Goal: Information Seeking & Learning: Learn about a topic

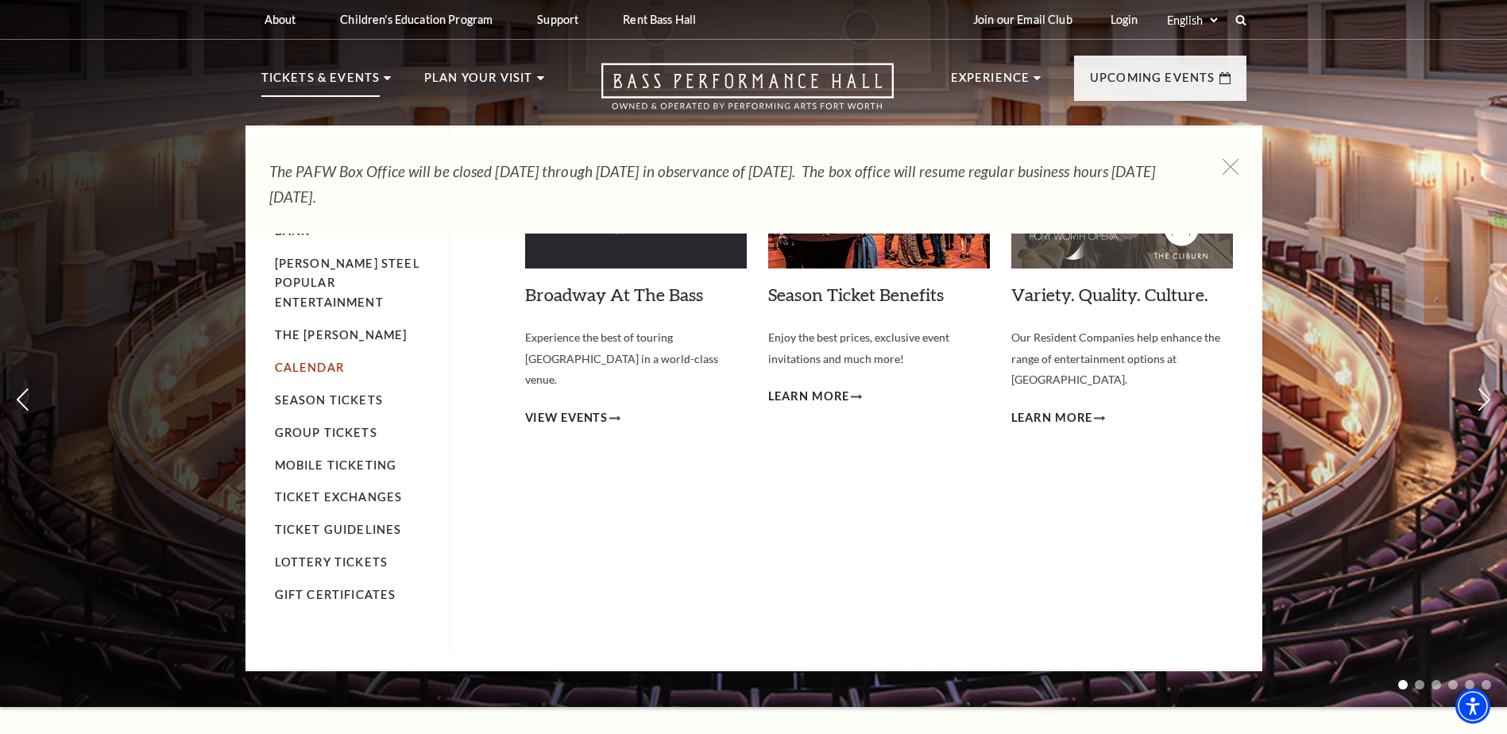
click at [303, 361] on link "Calendar" at bounding box center [309, 368] width 69 height 14
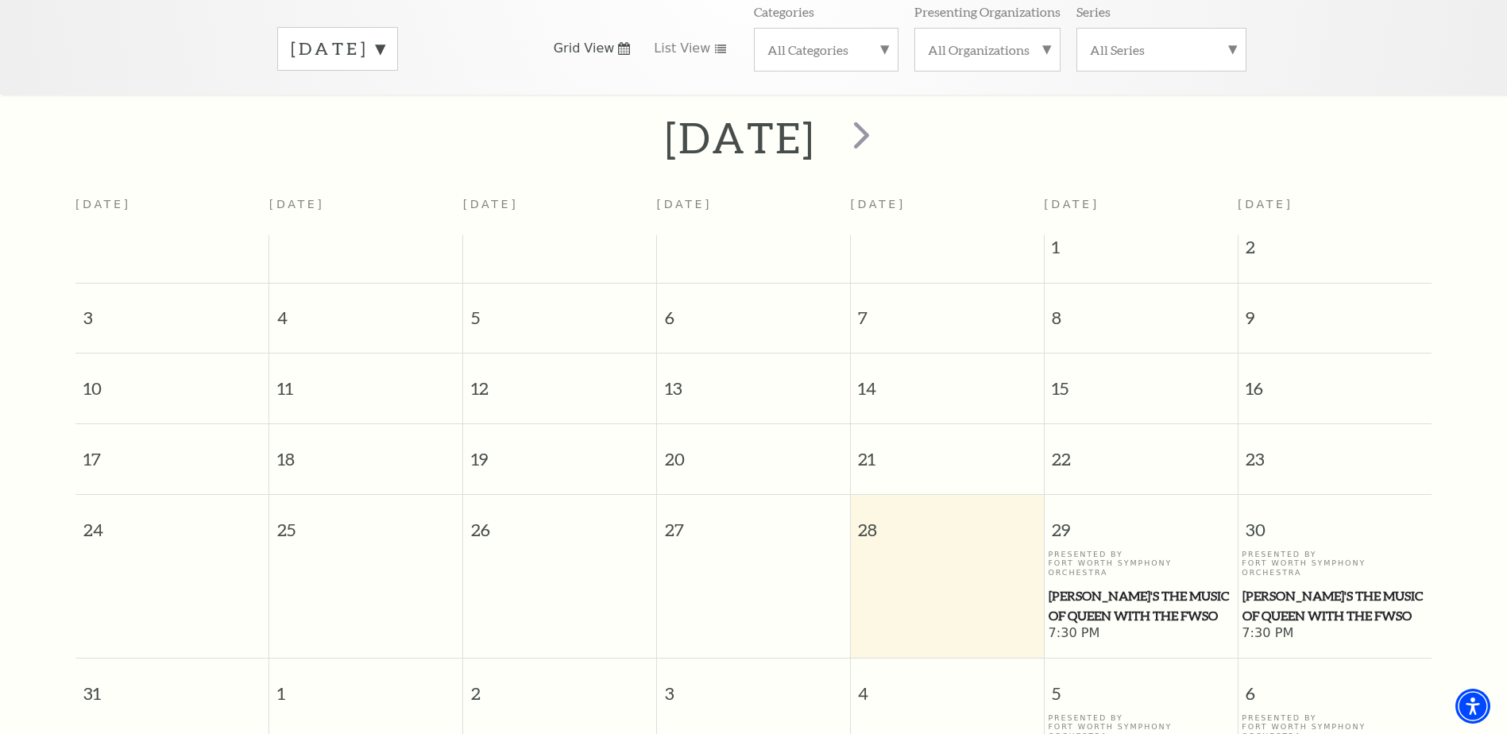
scroll to position [61, 0]
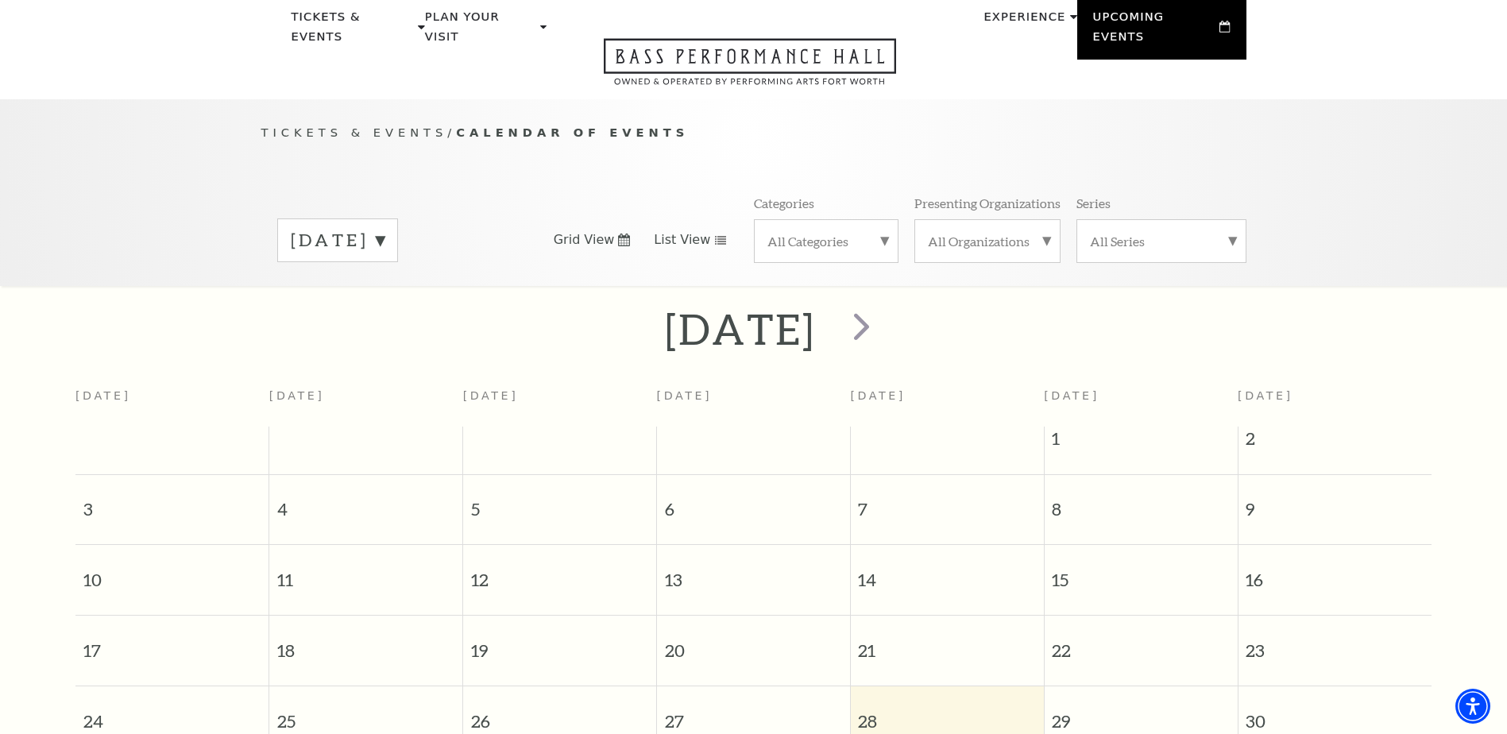
click at [676, 231] on span "List View" at bounding box center [682, 239] width 56 height 17
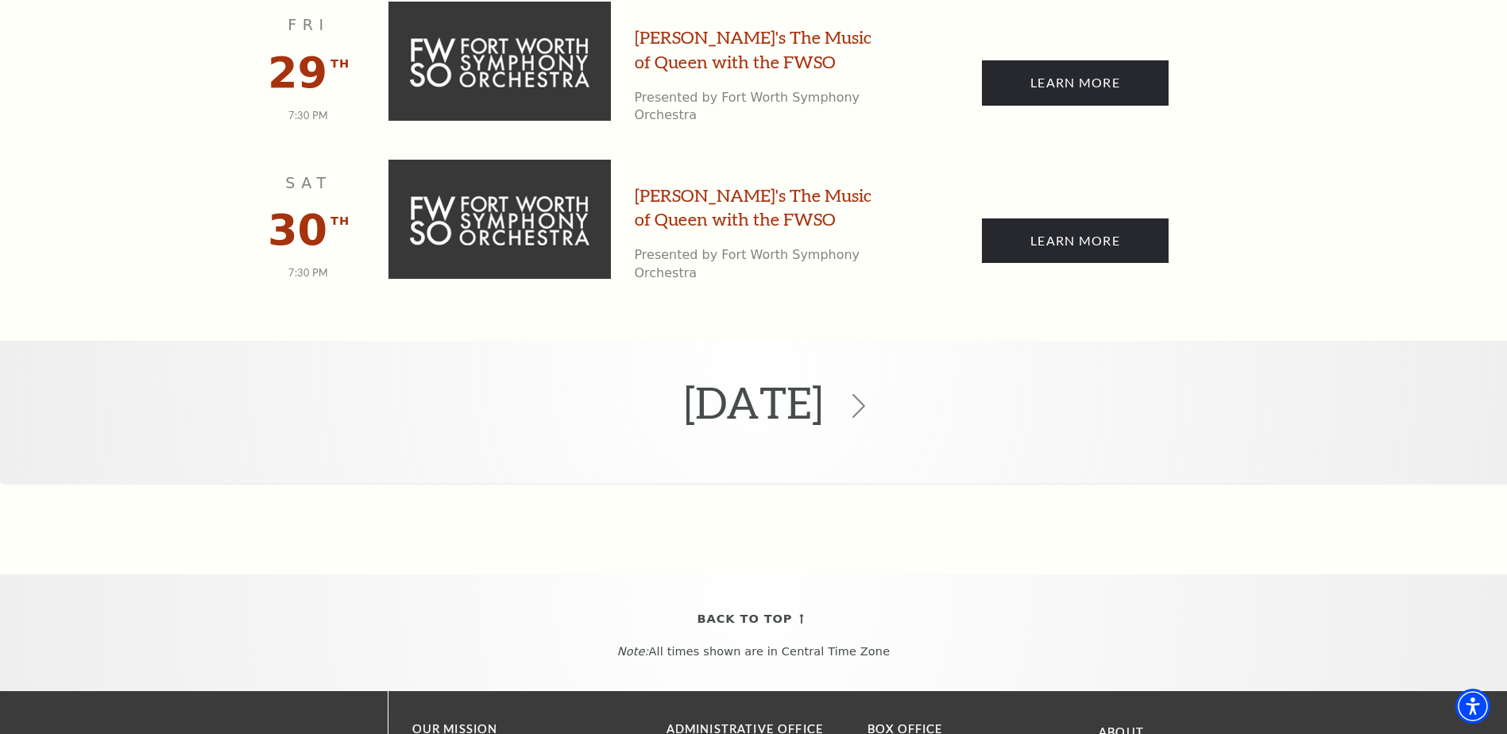
scroll to position [538, 0]
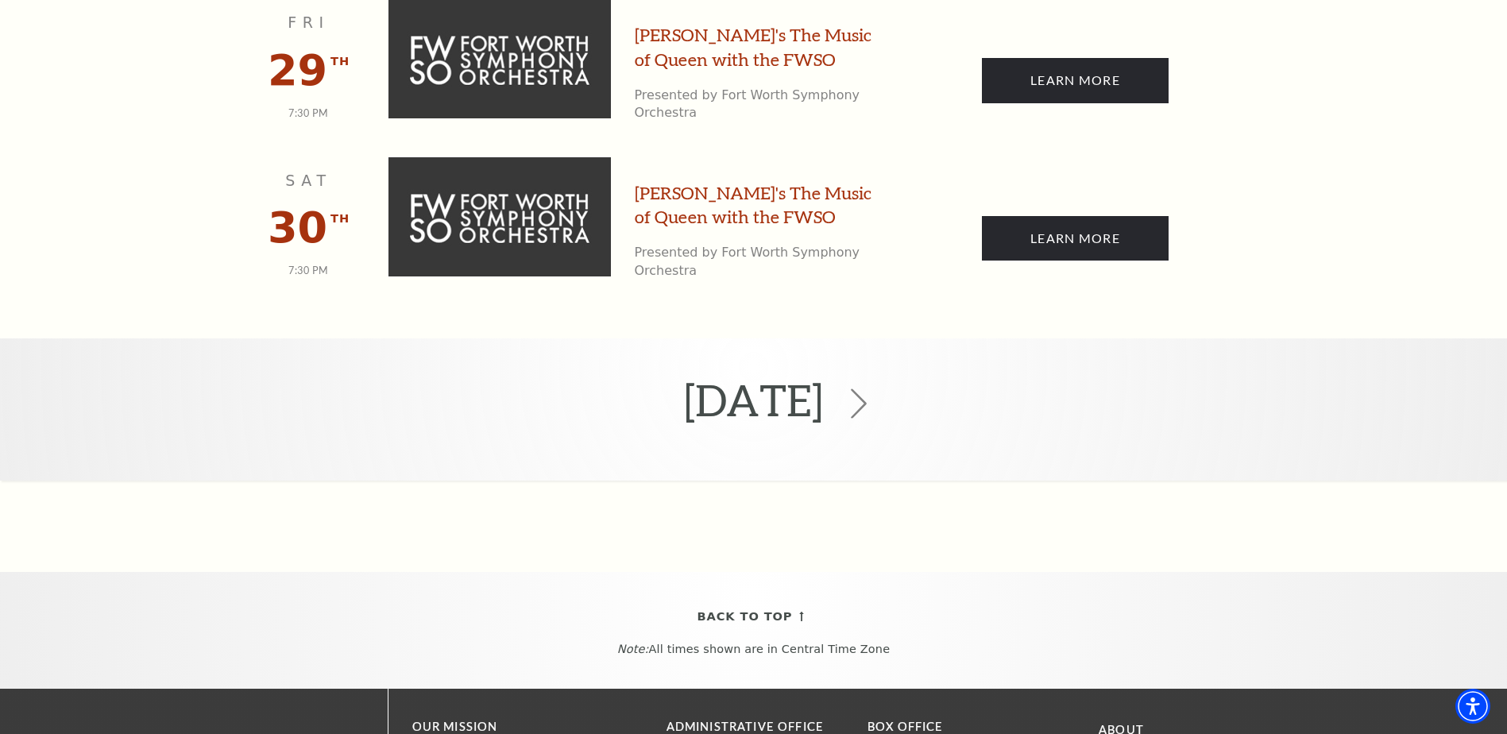
click at [866, 388] on use at bounding box center [859, 403] width 16 height 30
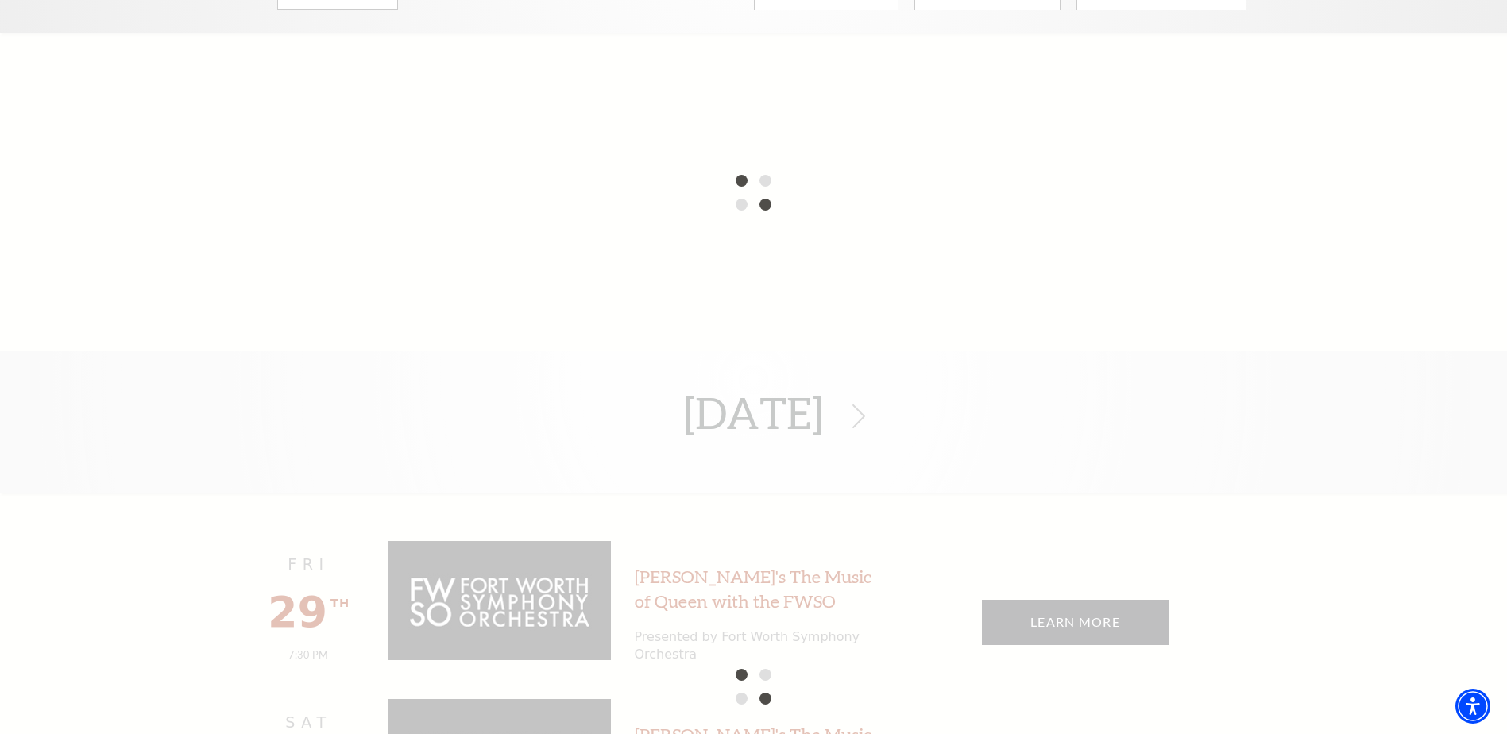
scroll to position [141, 0]
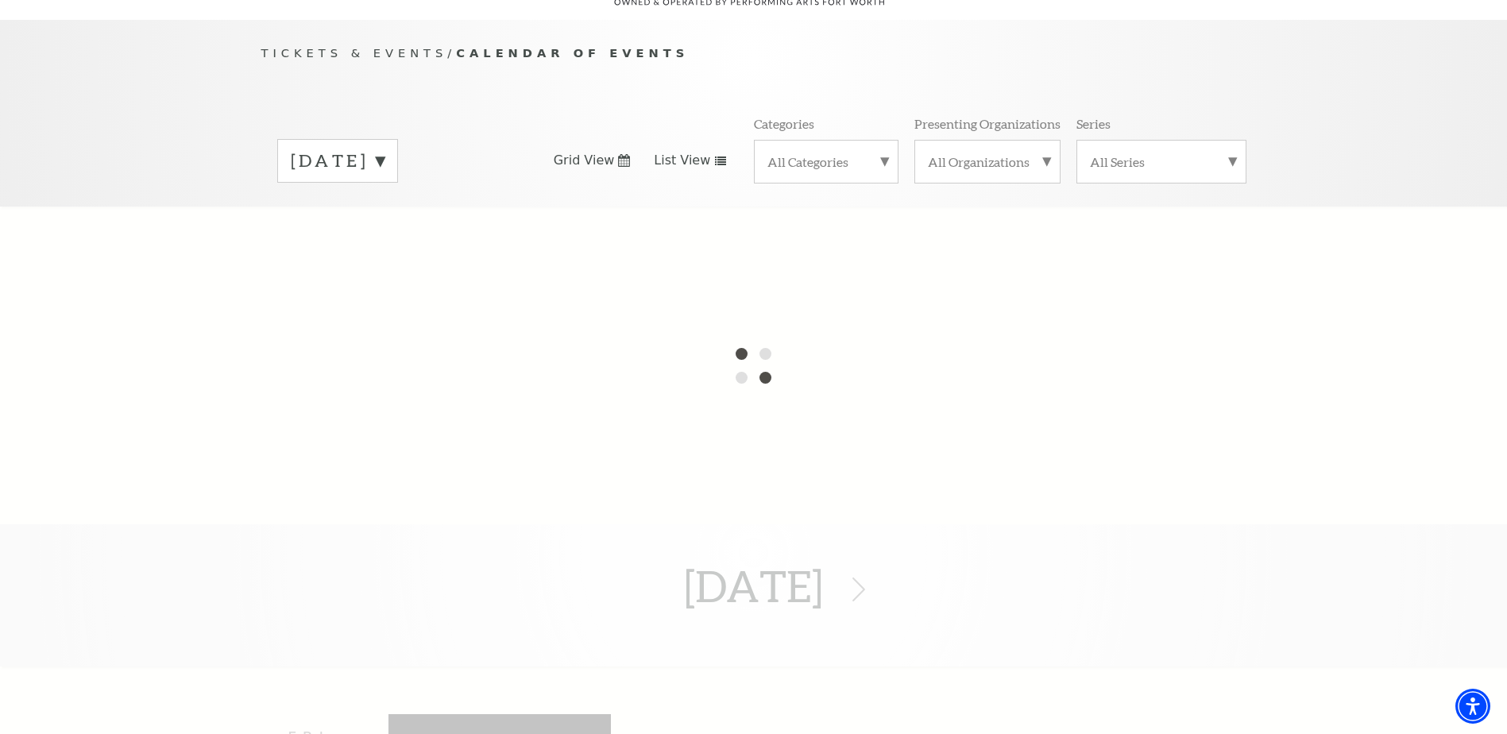
click at [398, 145] on div "[DATE]" at bounding box center [337, 161] width 121 height 44
click at [366, 177] on label "[DATE]" at bounding box center [338, 194] width 94 height 34
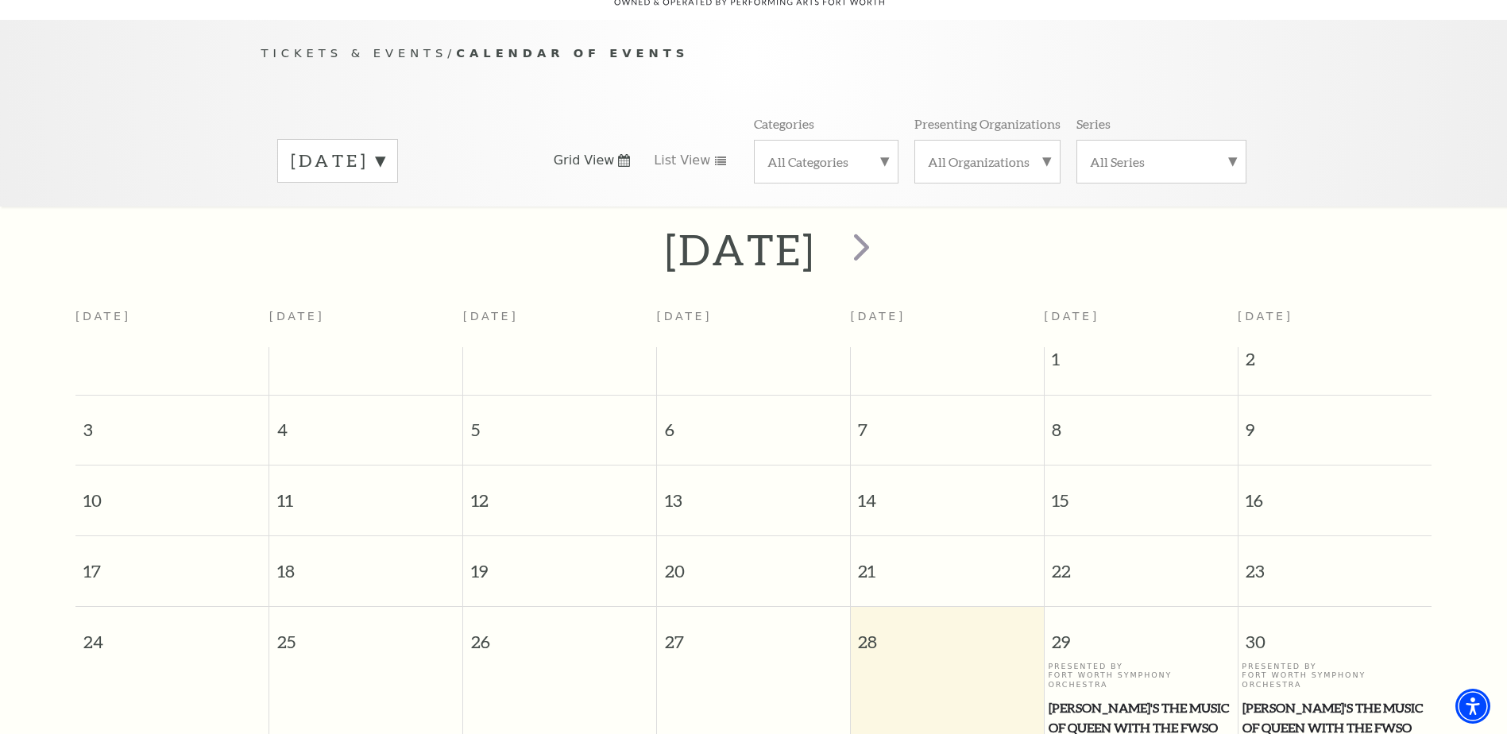
click at [384, 149] on label "August 2025" at bounding box center [338, 161] width 94 height 25
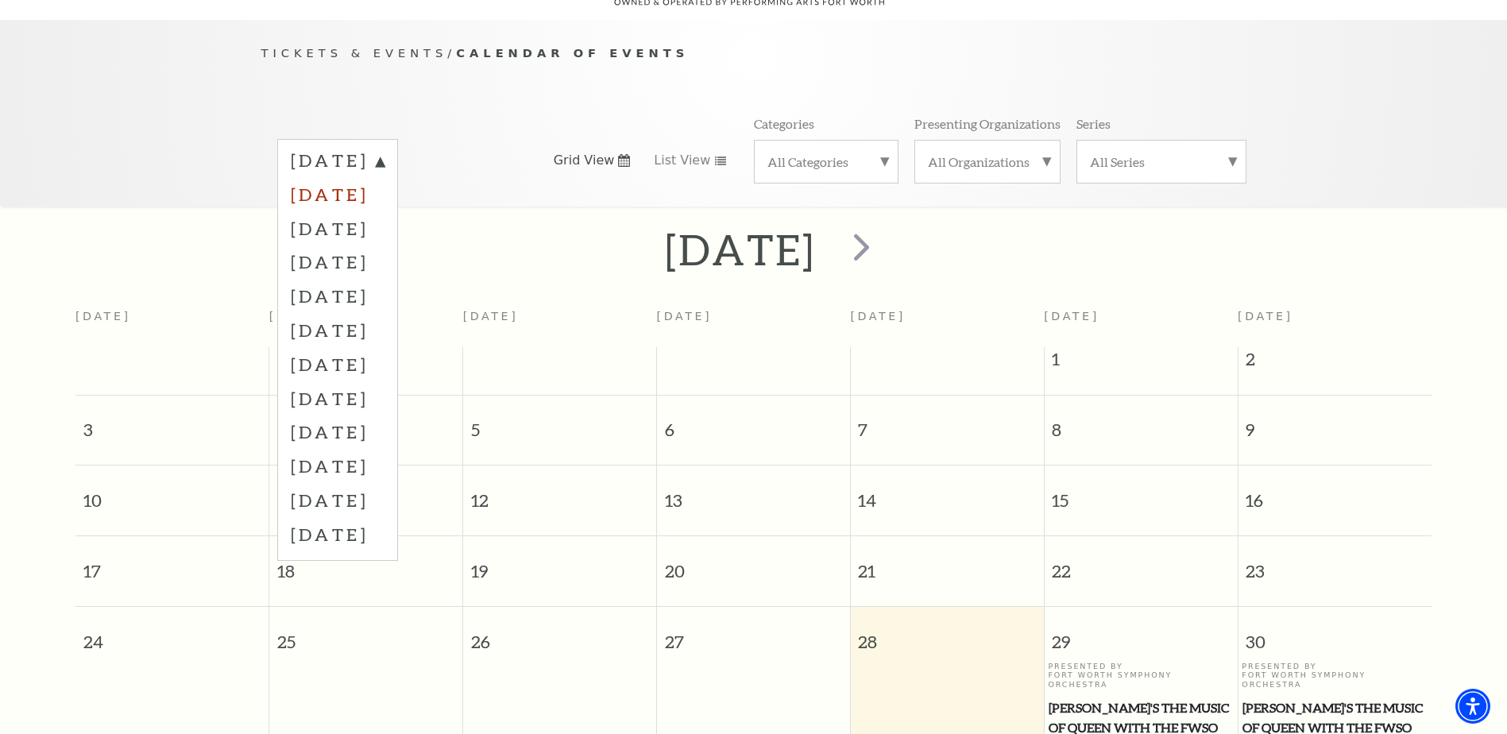
click at [384, 177] on label "September 2025" at bounding box center [338, 194] width 94 height 34
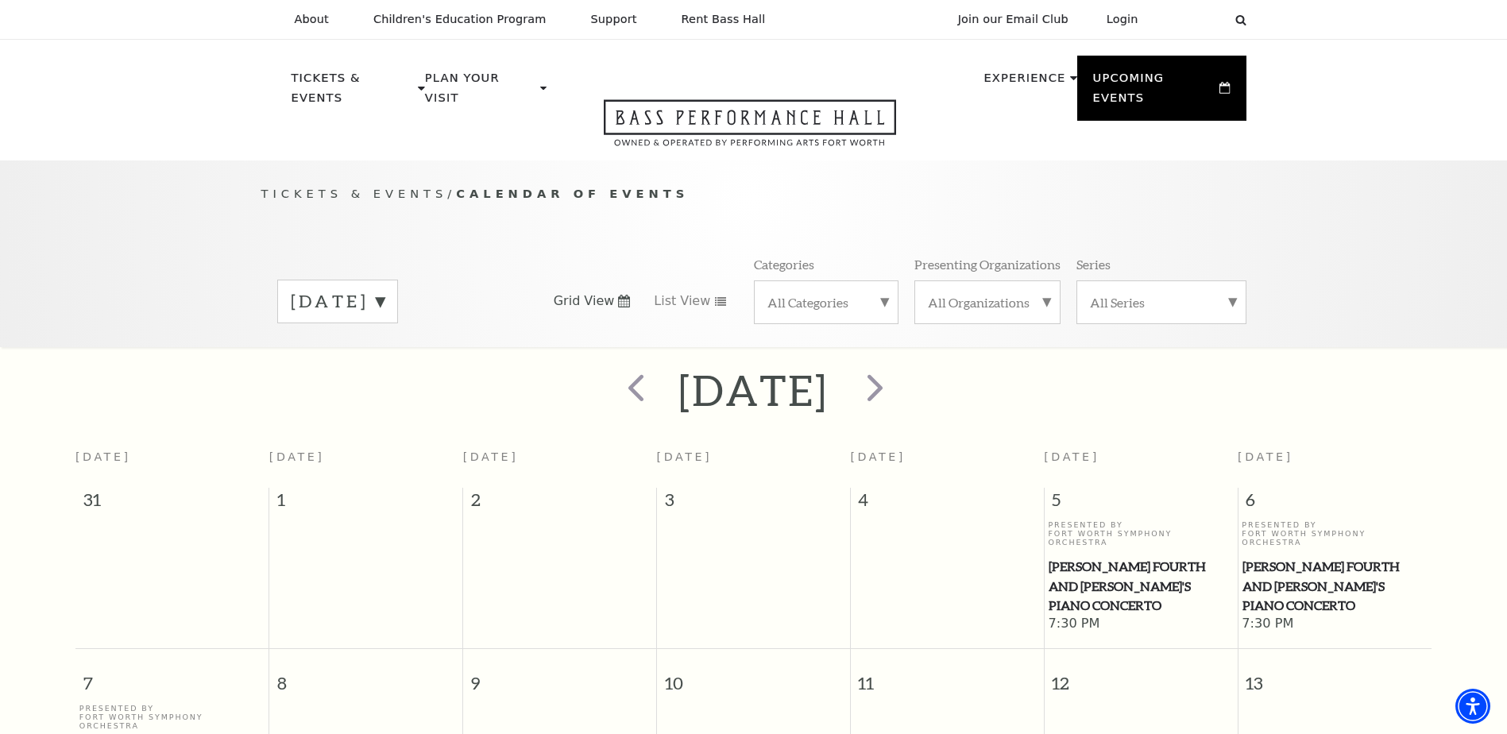
click at [384, 289] on label "September 2025" at bounding box center [338, 301] width 94 height 25
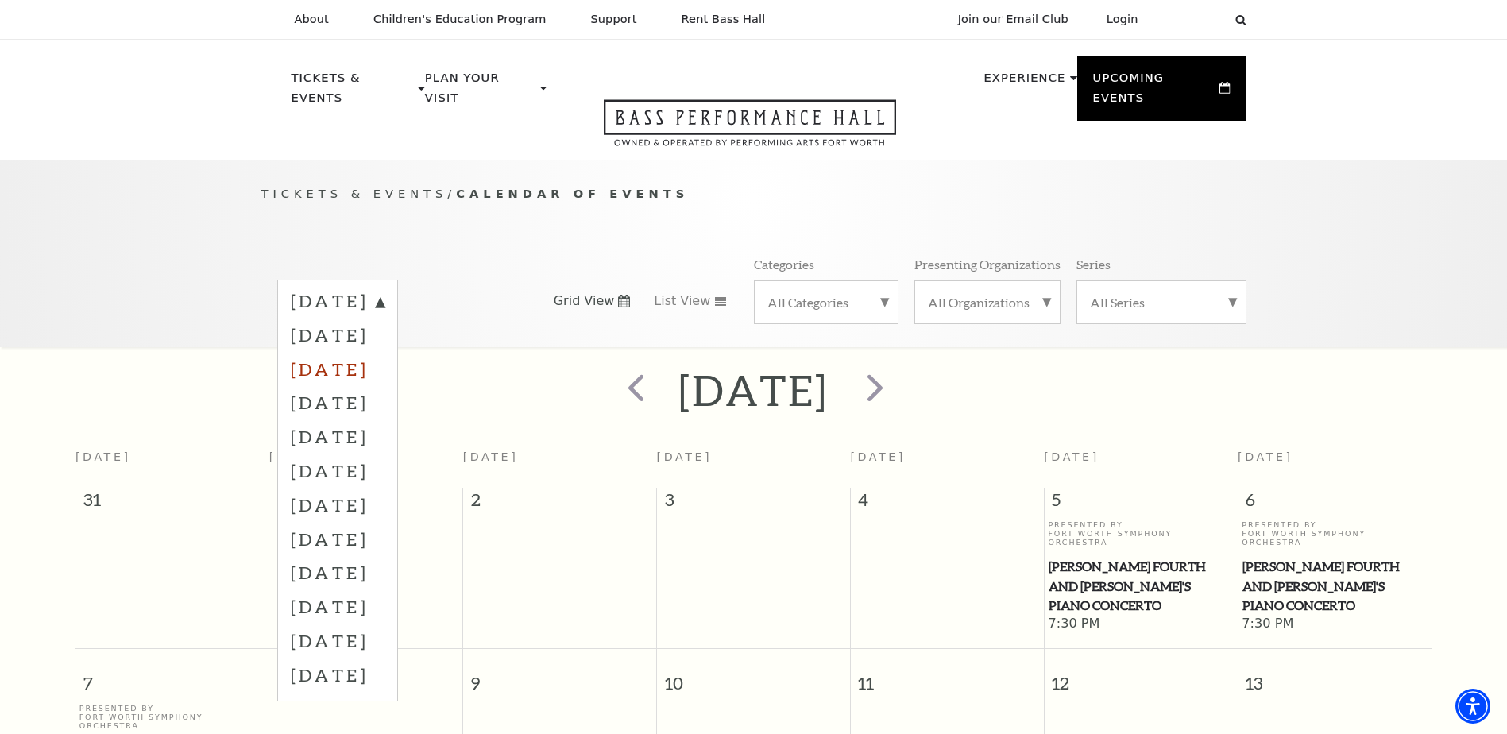
click at [384, 352] on label "October 2025" at bounding box center [338, 369] width 94 height 34
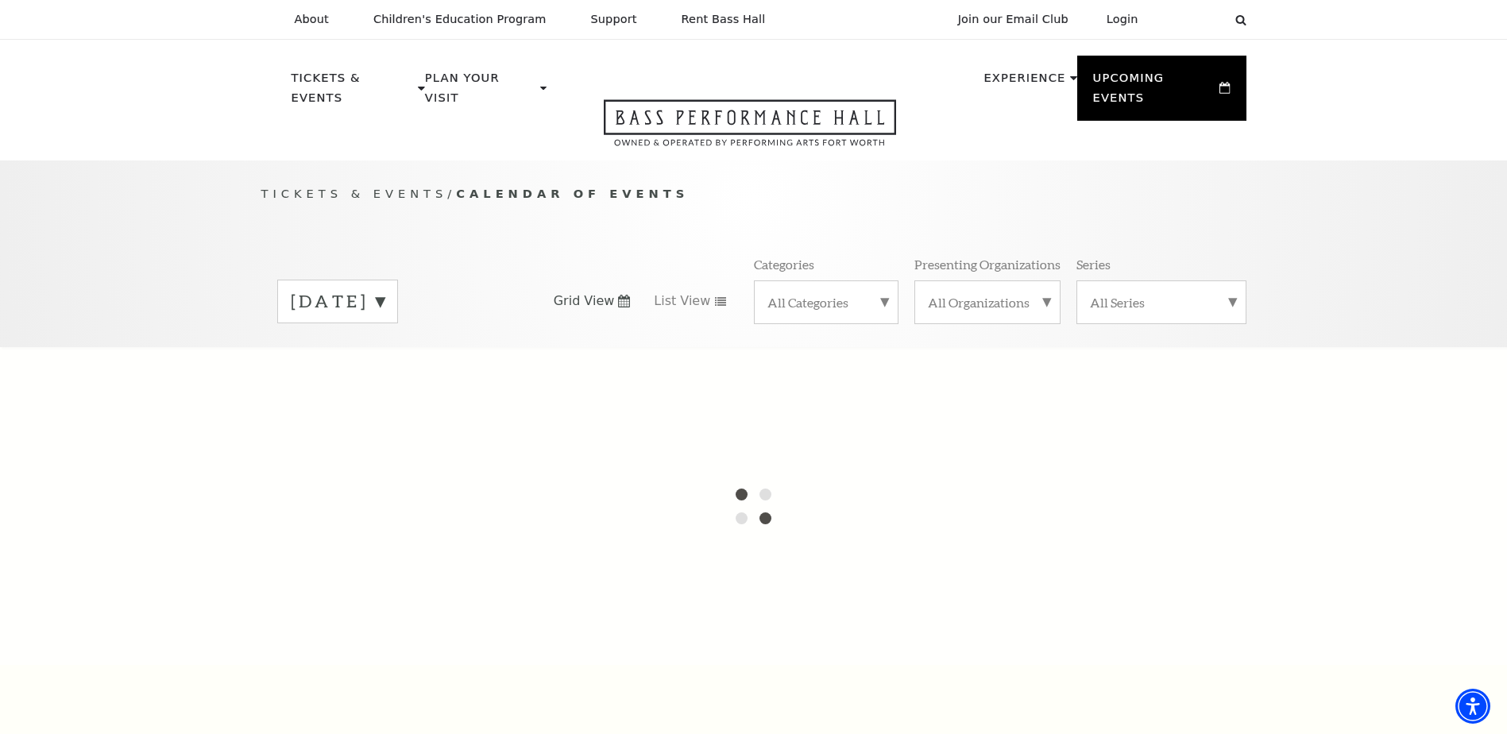
click at [384, 289] on label "September 2025" at bounding box center [338, 301] width 94 height 25
click at [396, 352] on div at bounding box center [753, 506] width 1507 height 318
click at [383, 187] on span "Tickets & Events" at bounding box center [354, 194] width 187 height 14
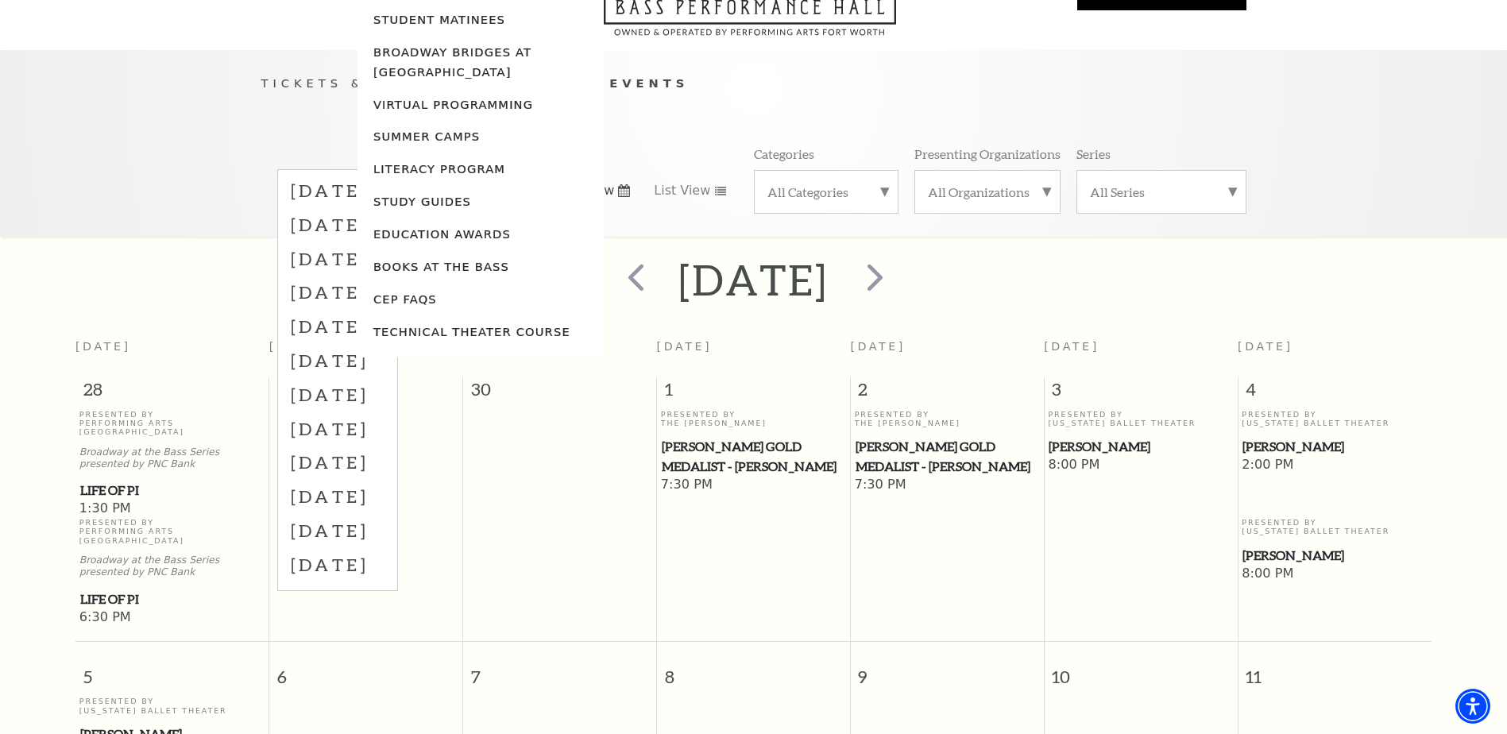
scroll to position [141, 0]
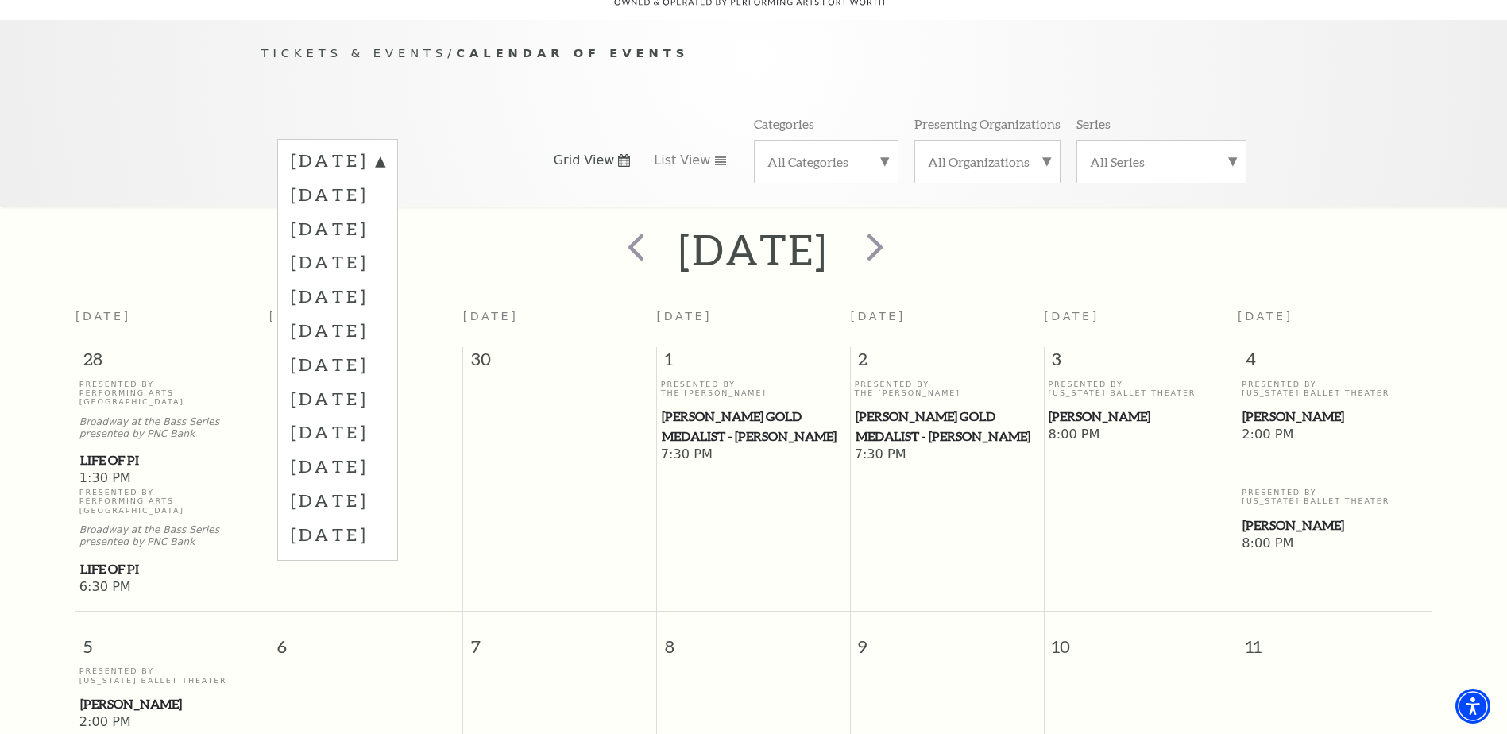
click at [1441, 222] on div "[DATE]" at bounding box center [753, 250] width 1507 height 56
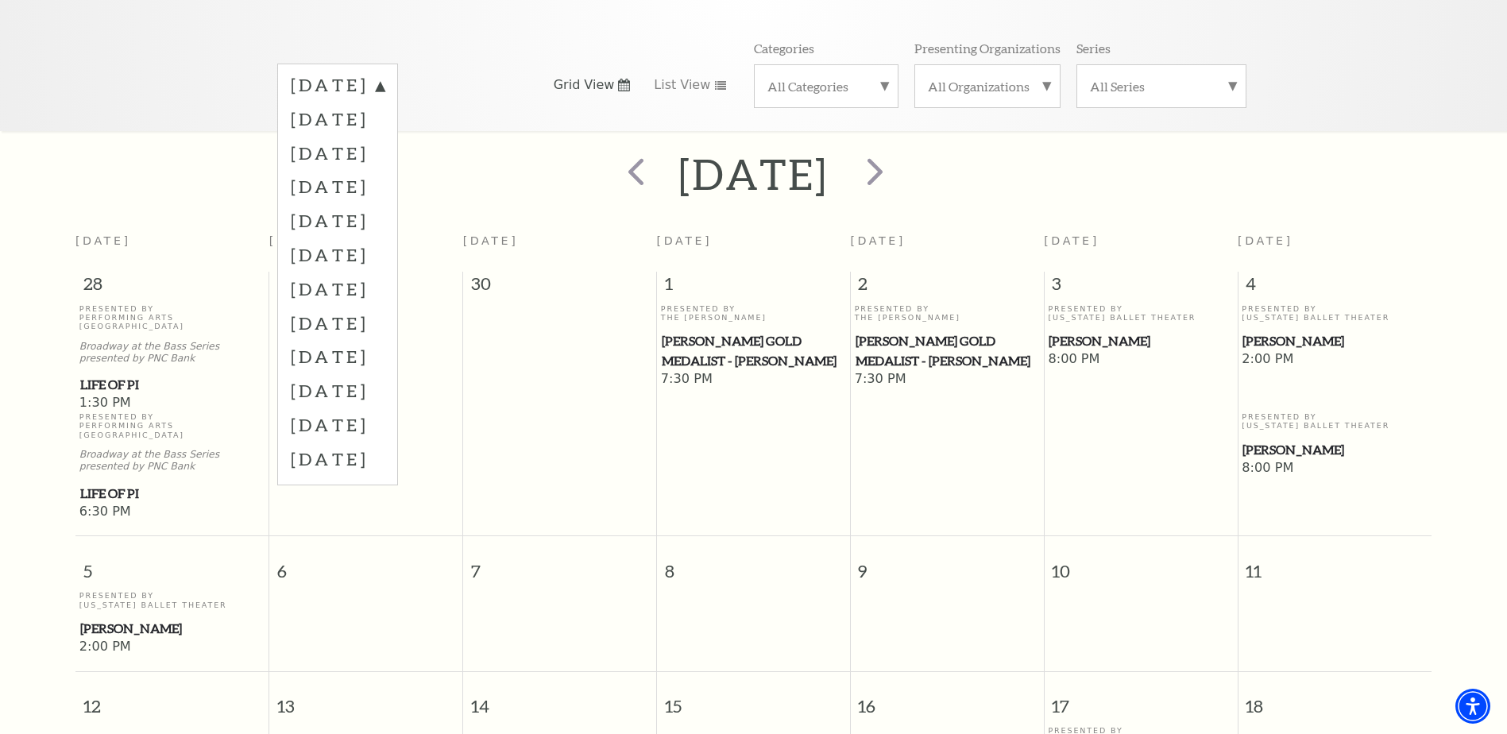
scroll to position [0, 0]
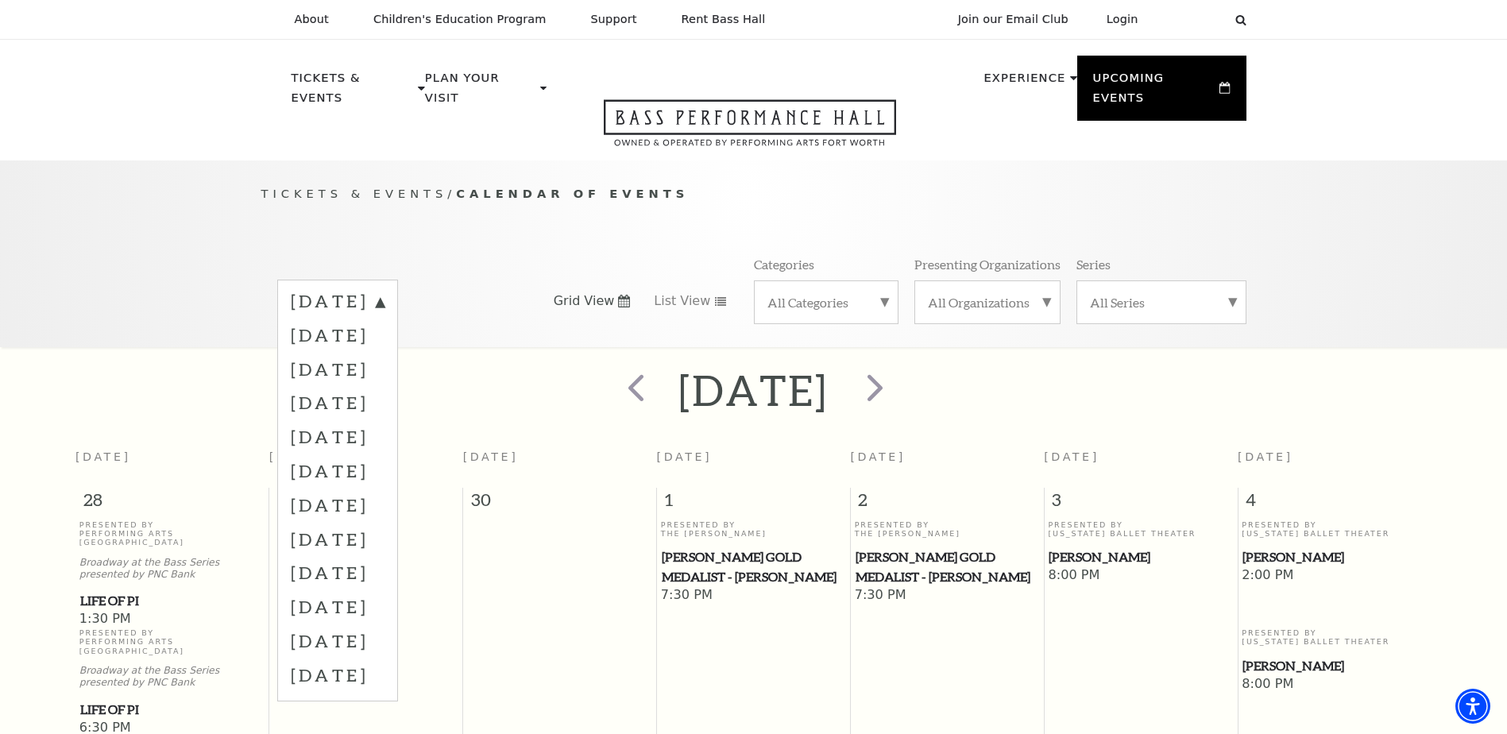
click at [653, 210] on div "Tickets & Events / Calendar of Events August 2025 September 2025 October 2025 N…" at bounding box center [753, 265] width 1017 height 162
click at [384, 385] on label "[DATE]" at bounding box center [338, 402] width 94 height 34
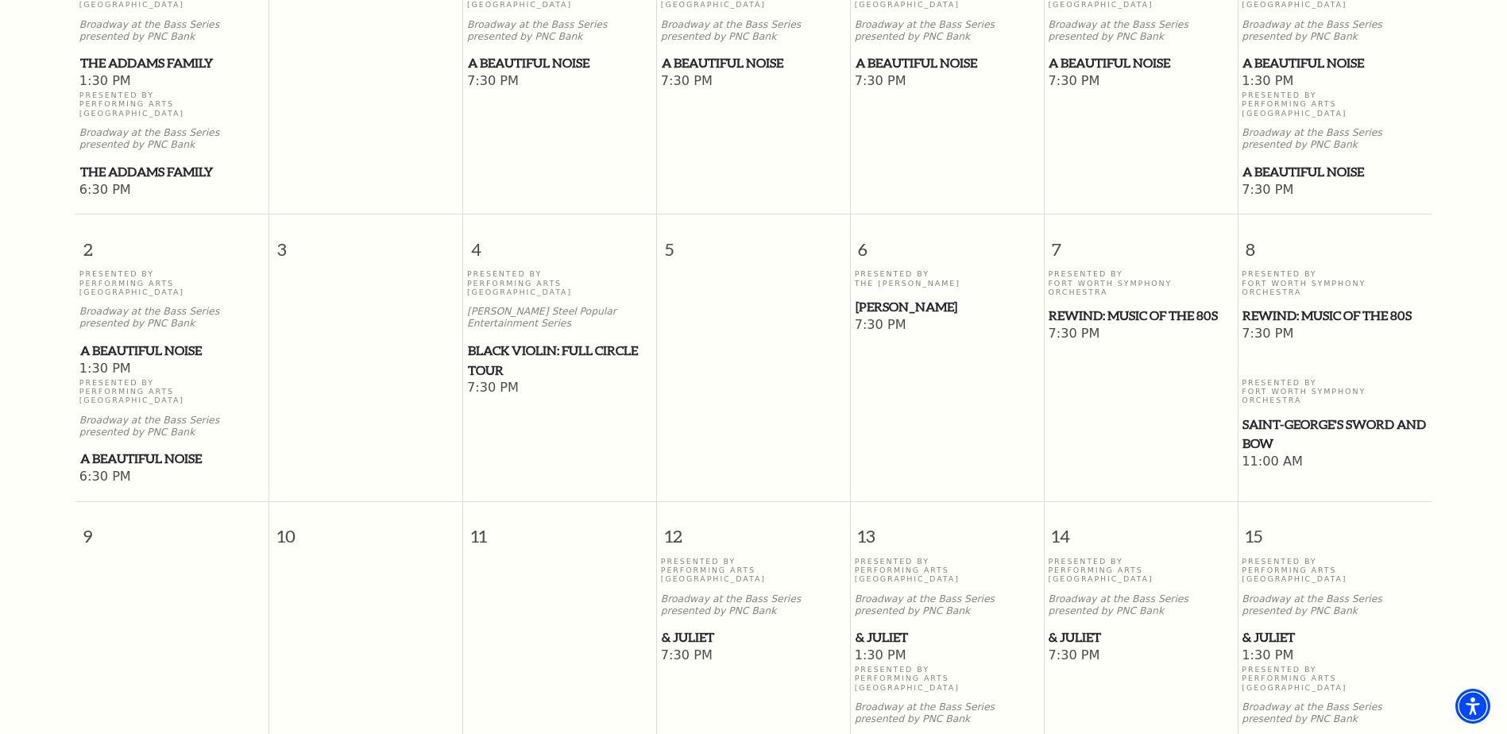
scroll to position [61, 0]
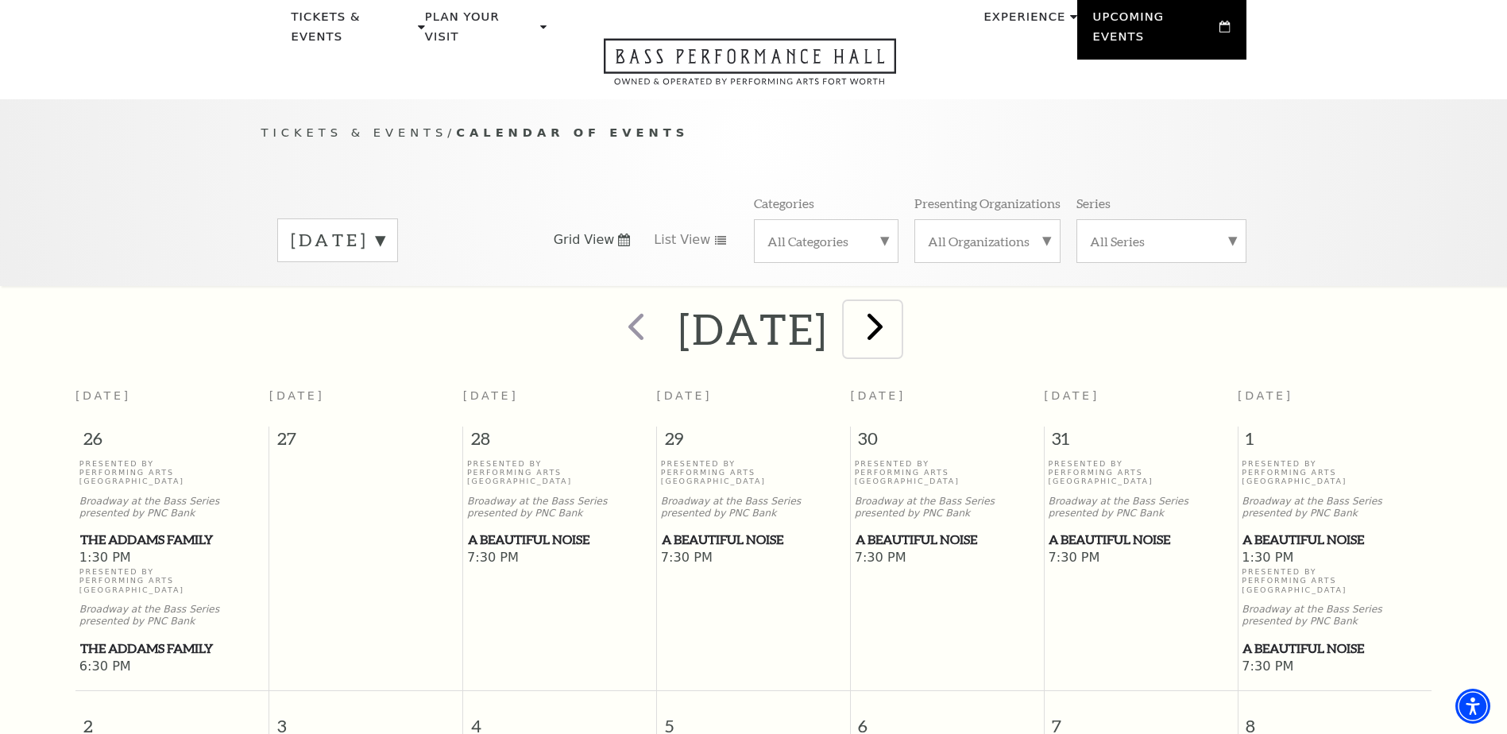
click at [897, 308] on span "next" at bounding box center [874, 325] width 45 height 45
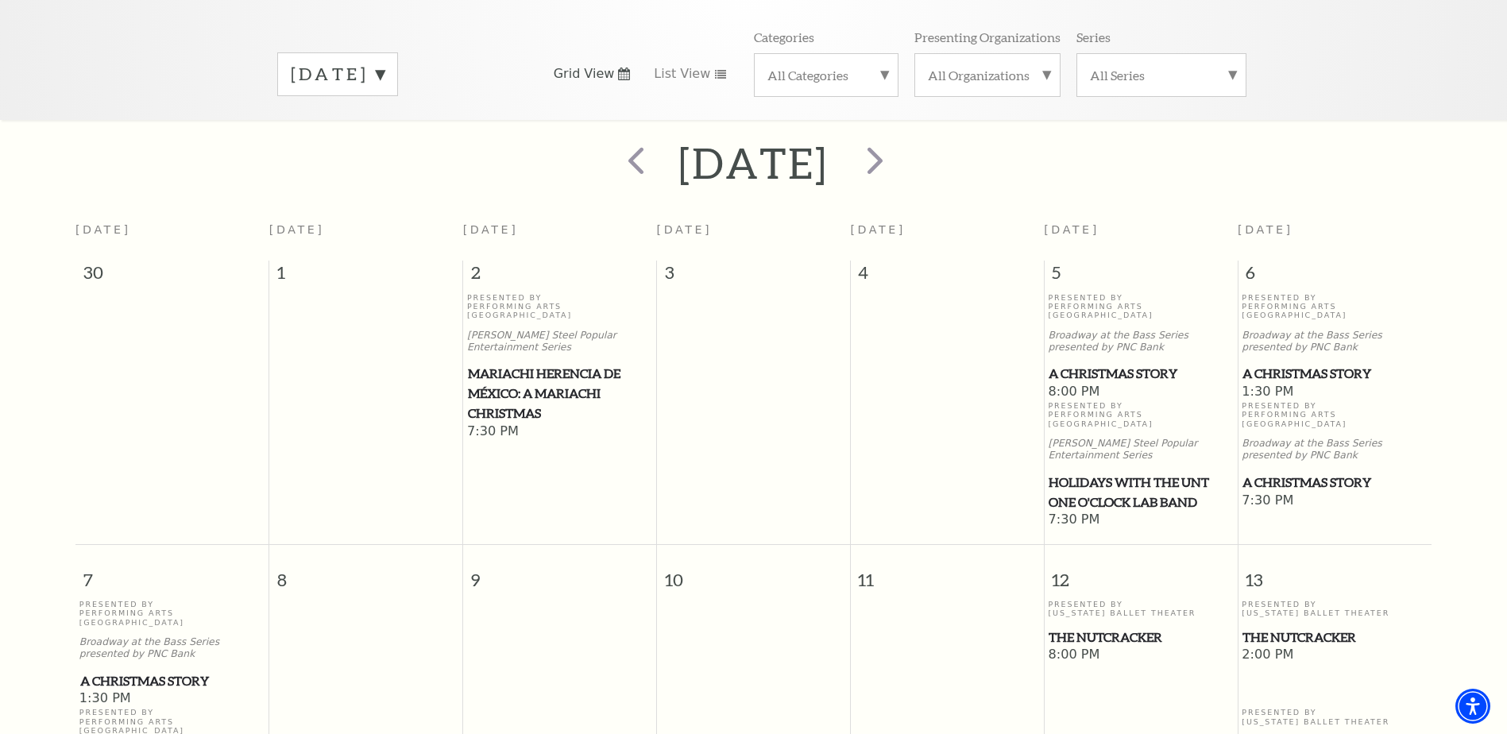
scroll to position [220, 0]
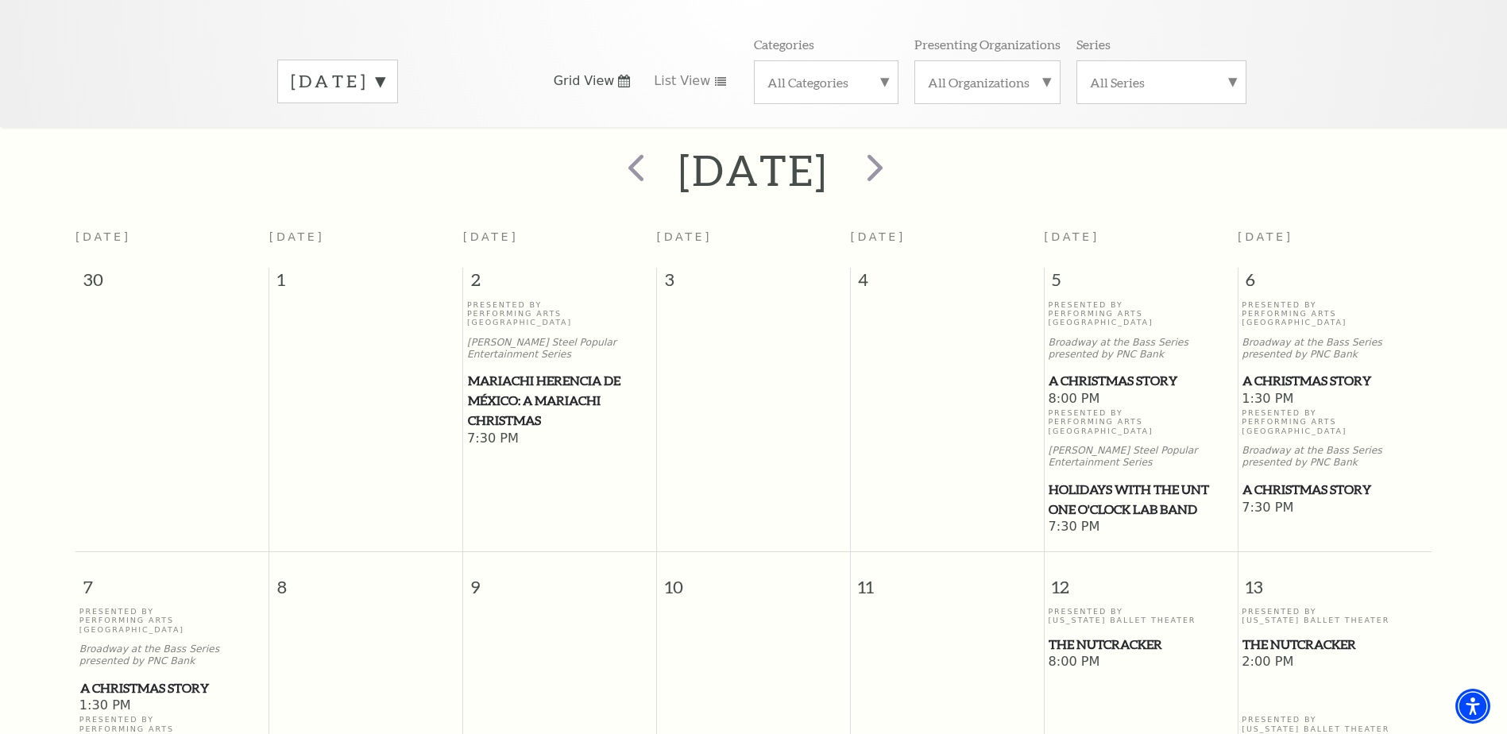
click at [1317, 371] on span "A Christmas Story" at bounding box center [1334, 381] width 184 height 20
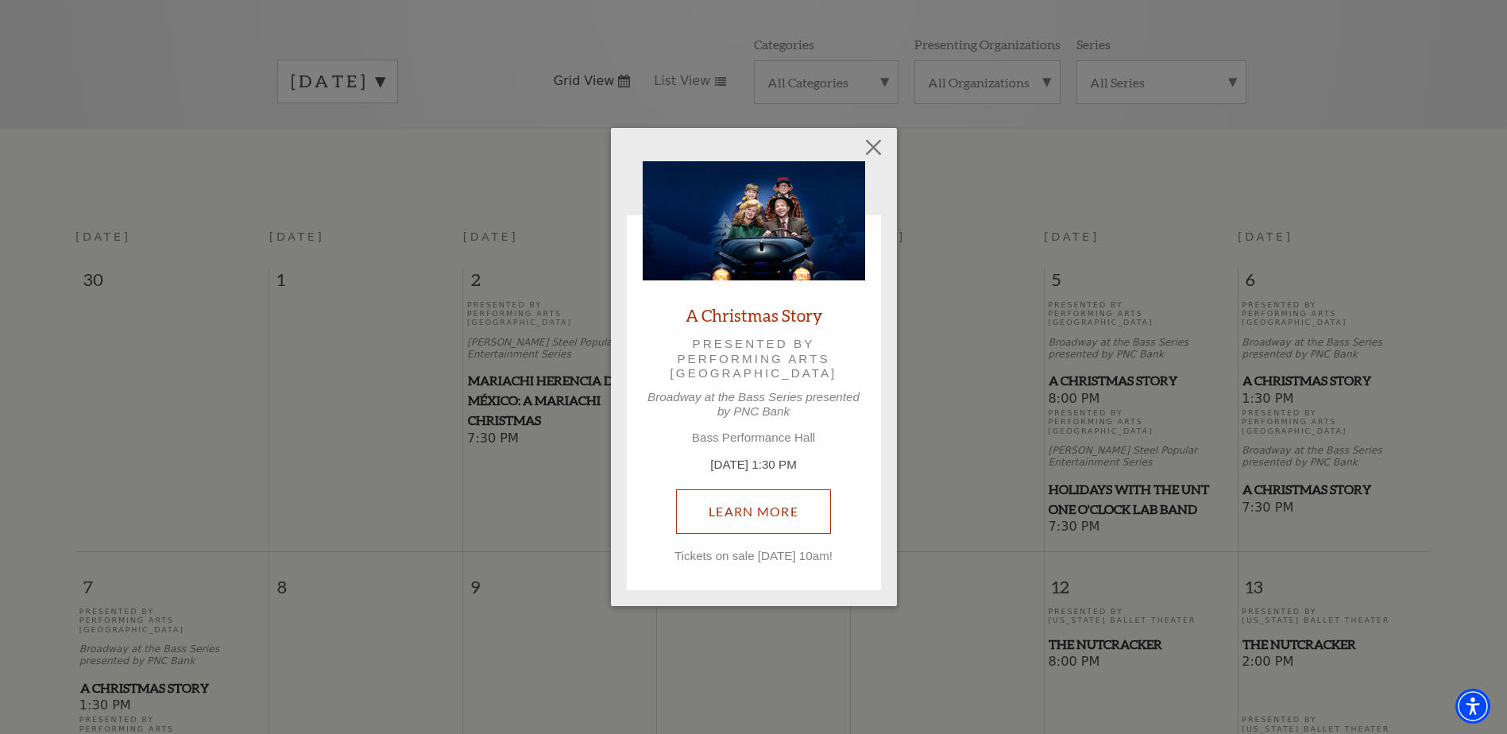
click at [796, 510] on link "Learn More" at bounding box center [753, 511] width 155 height 44
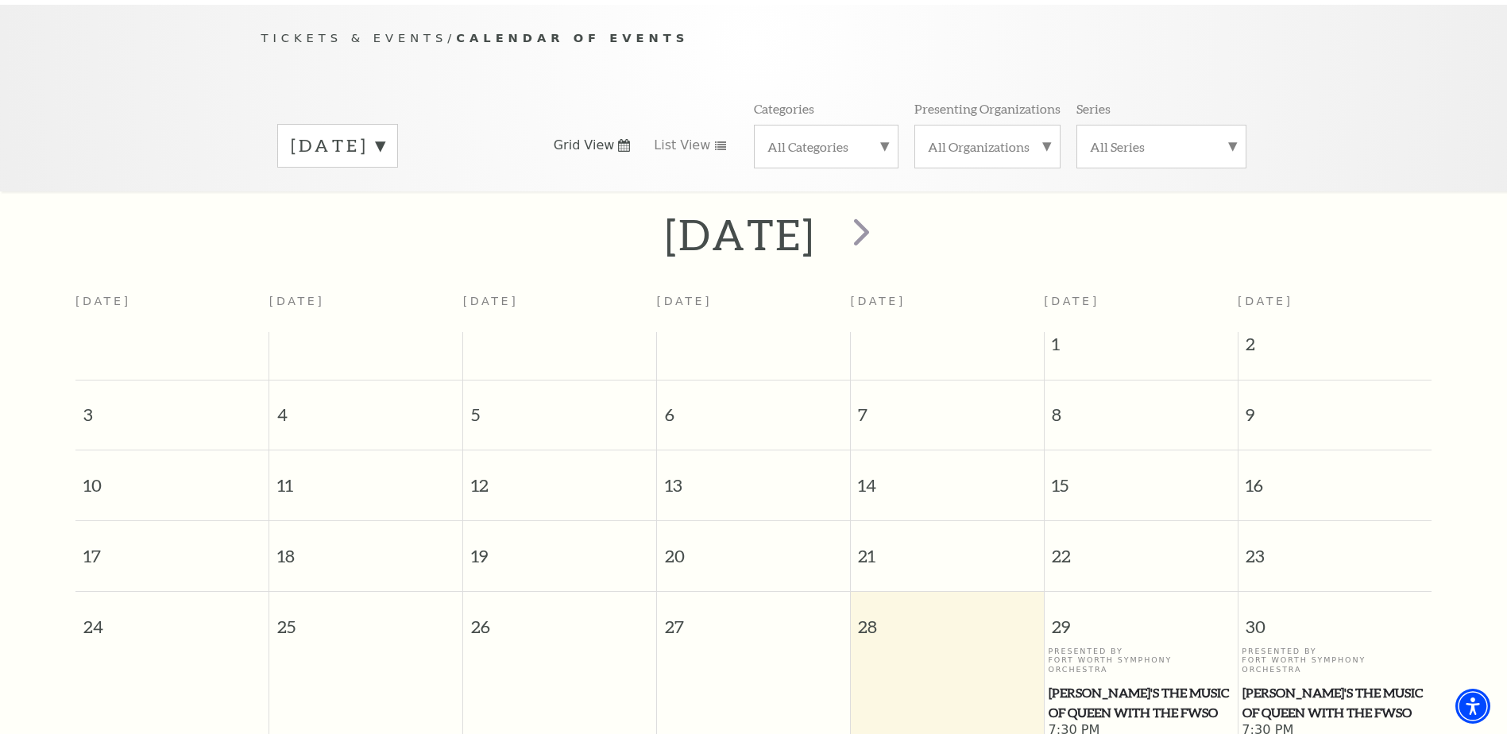
scroll to position [141, 0]
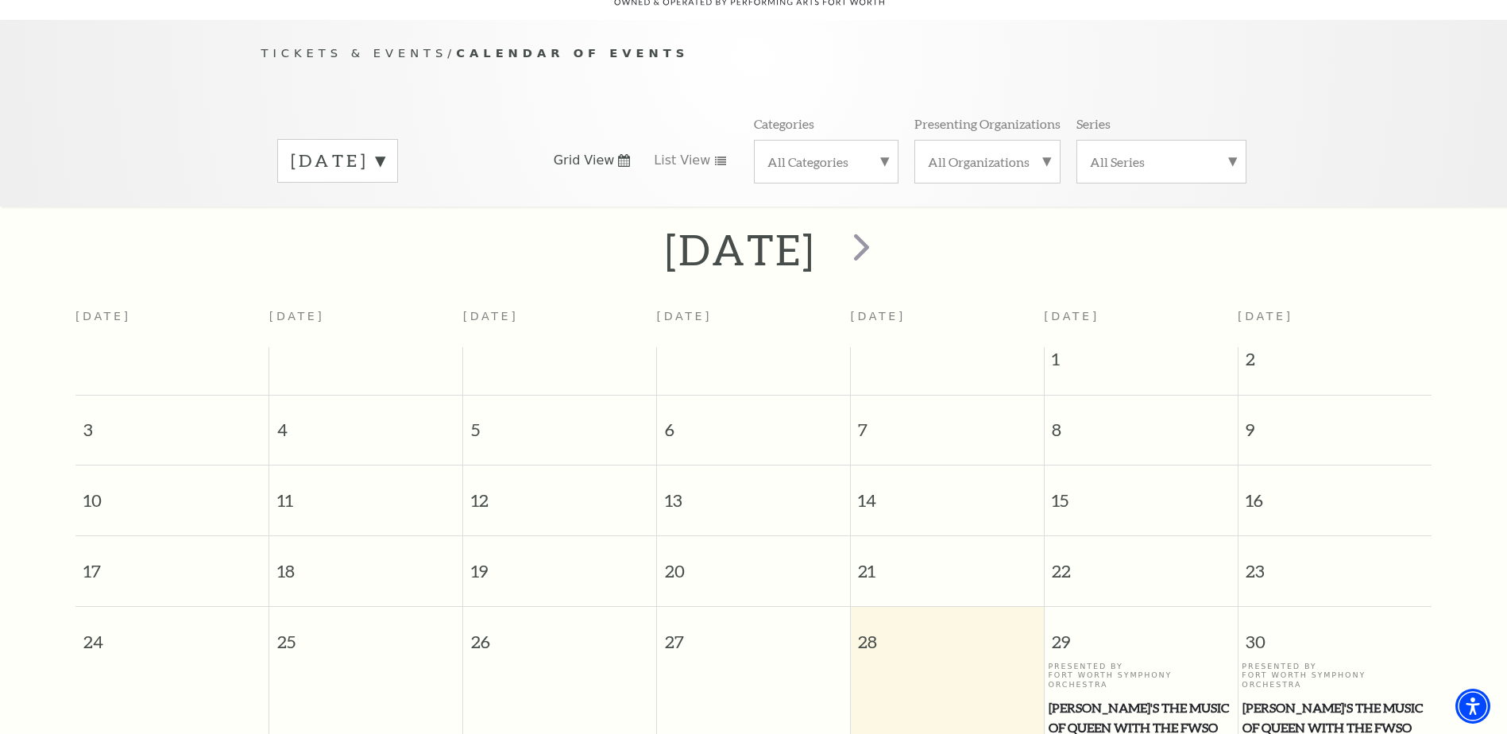
click at [384, 149] on label "[DATE]" at bounding box center [338, 161] width 94 height 25
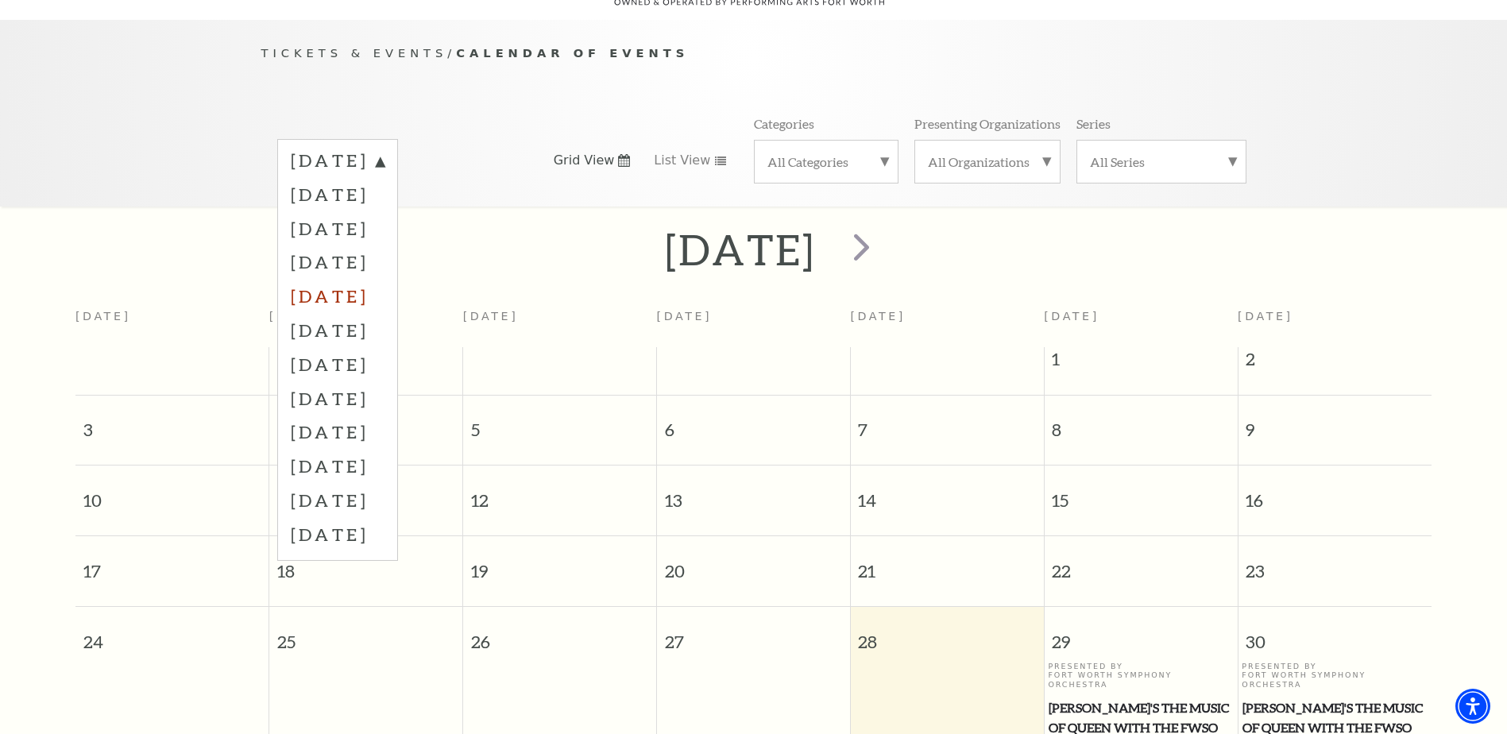
click at [384, 279] on label "[DATE]" at bounding box center [338, 296] width 94 height 34
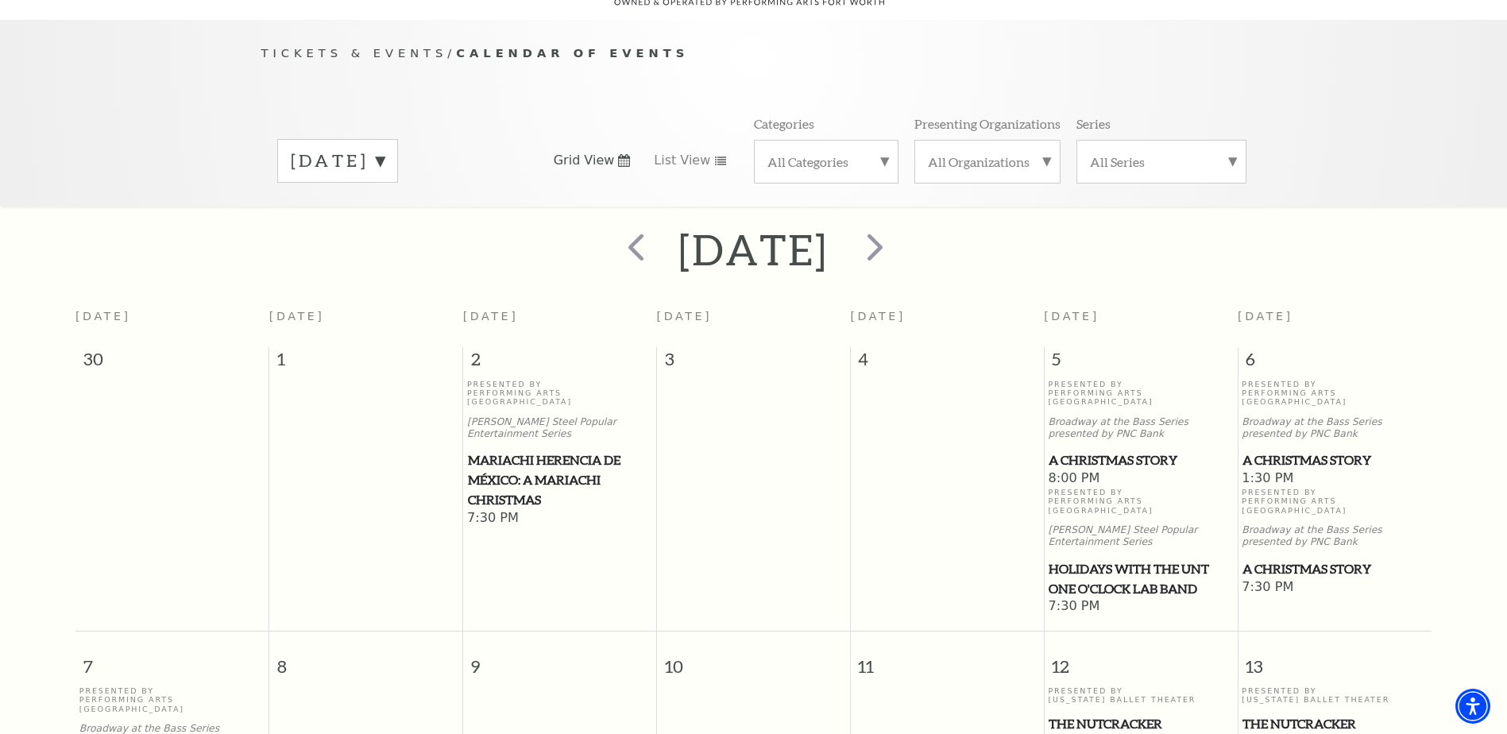
scroll to position [140, 0]
